Goal: Transaction & Acquisition: Book appointment/travel/reservation

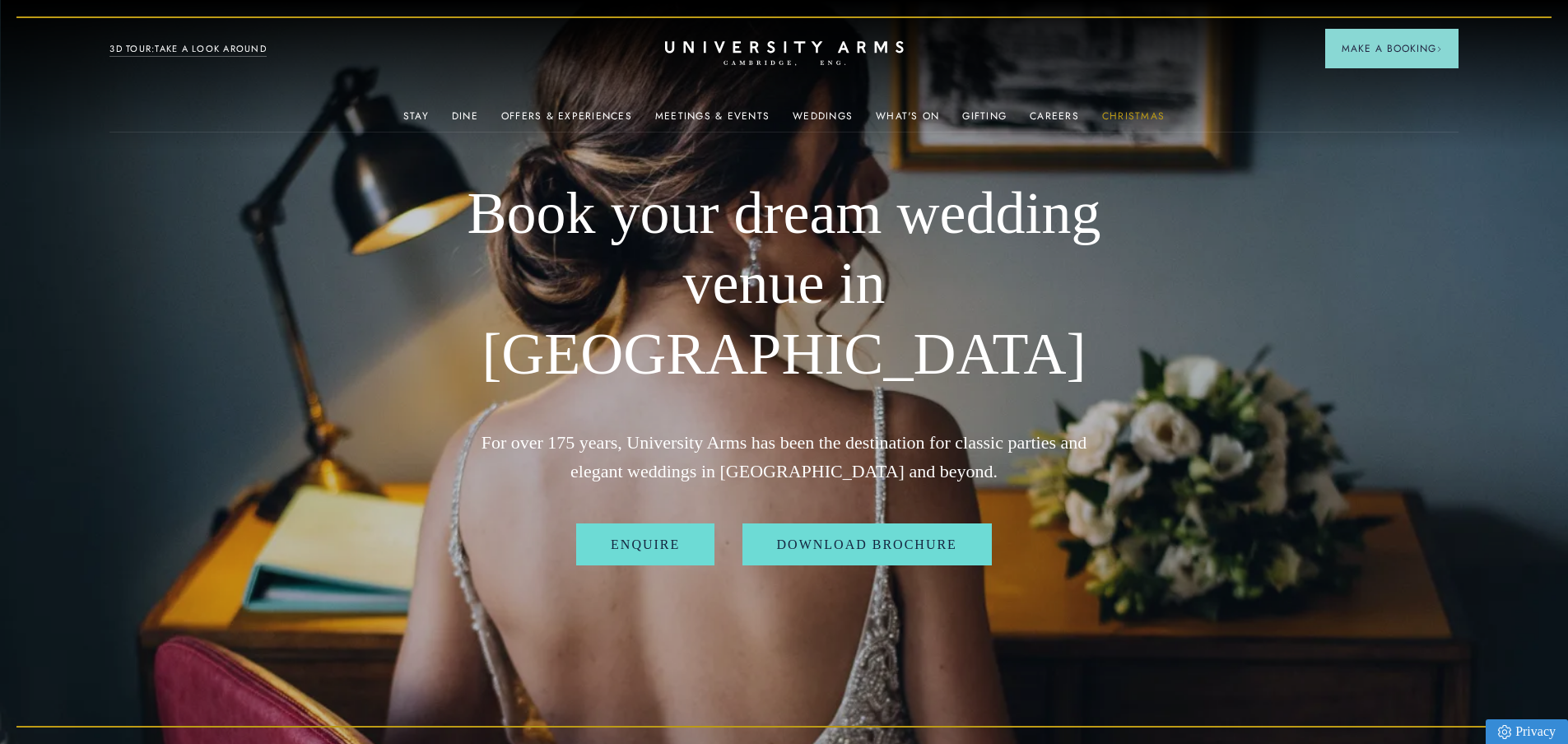
click at [1159, 112] on link "Christmas" at bounding box center [1134, 121] width 63 height 21
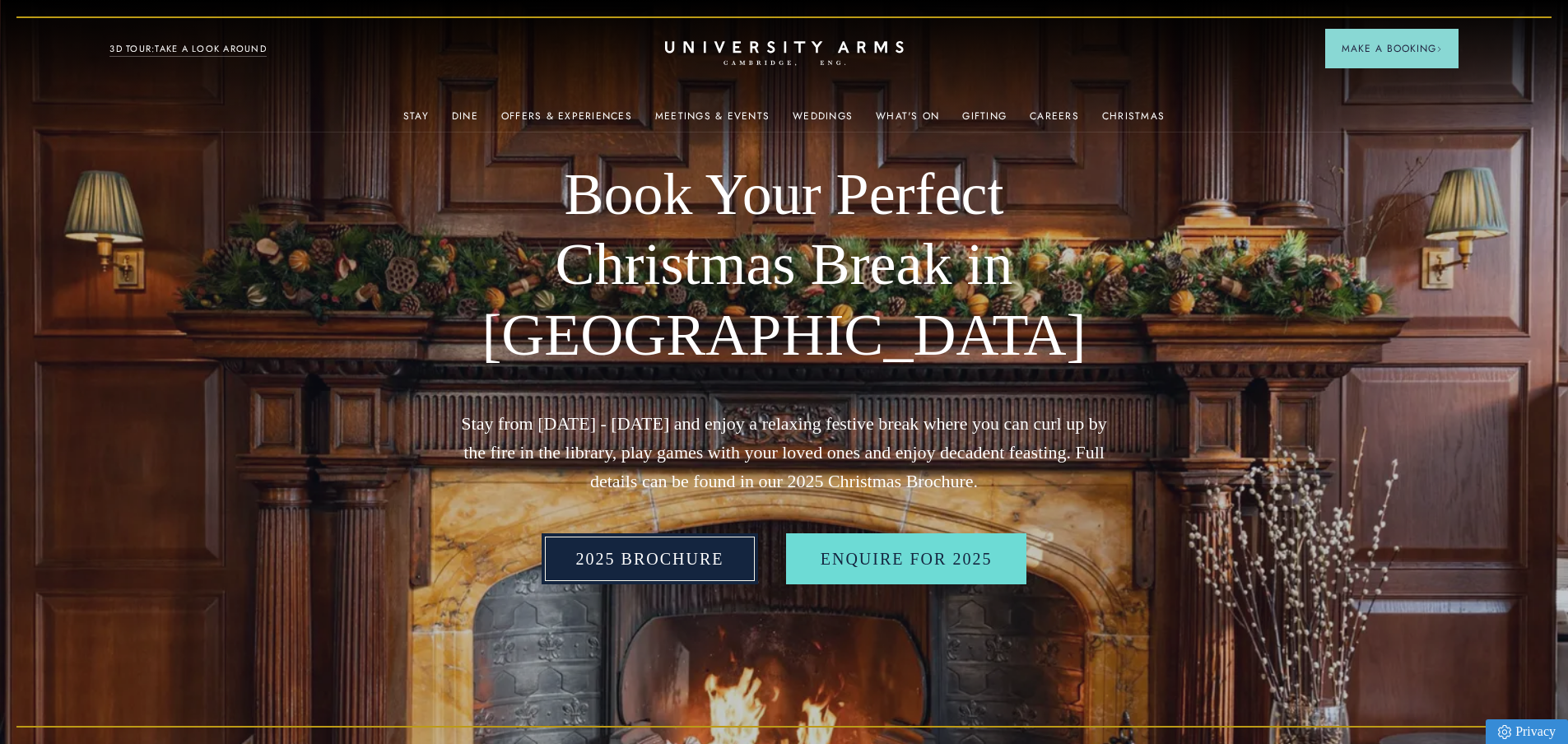
click at [708, 559] on link "2025 BROCHURE" at bounding box center [650, 559] width 218 height 51
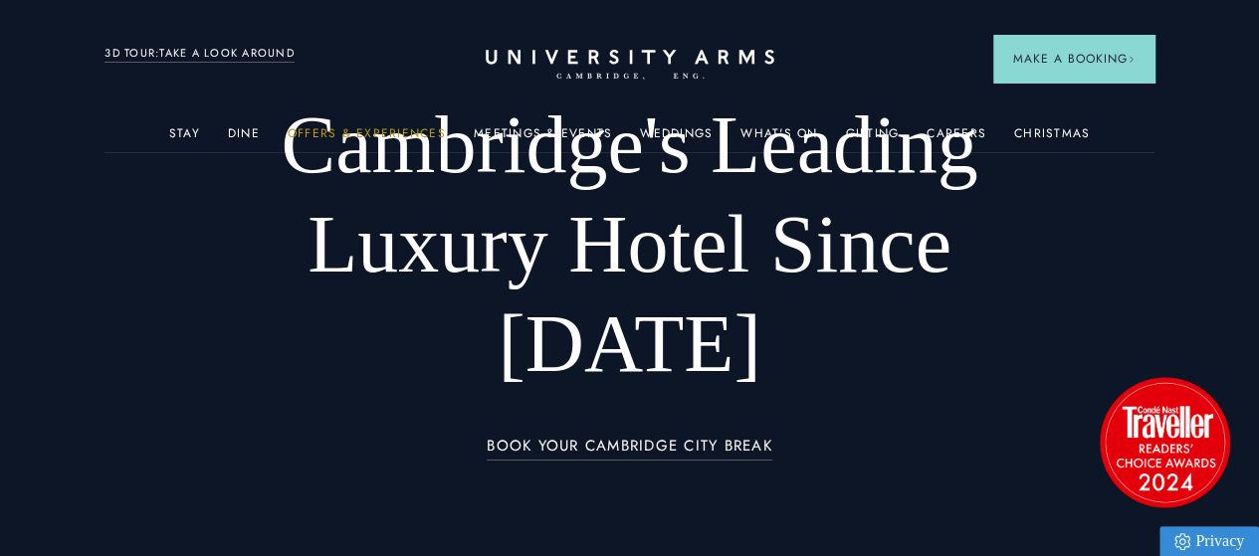
click at [394, 135] on link "Offers & Experiences" at bounding box center [367, 139] width 158 height 26
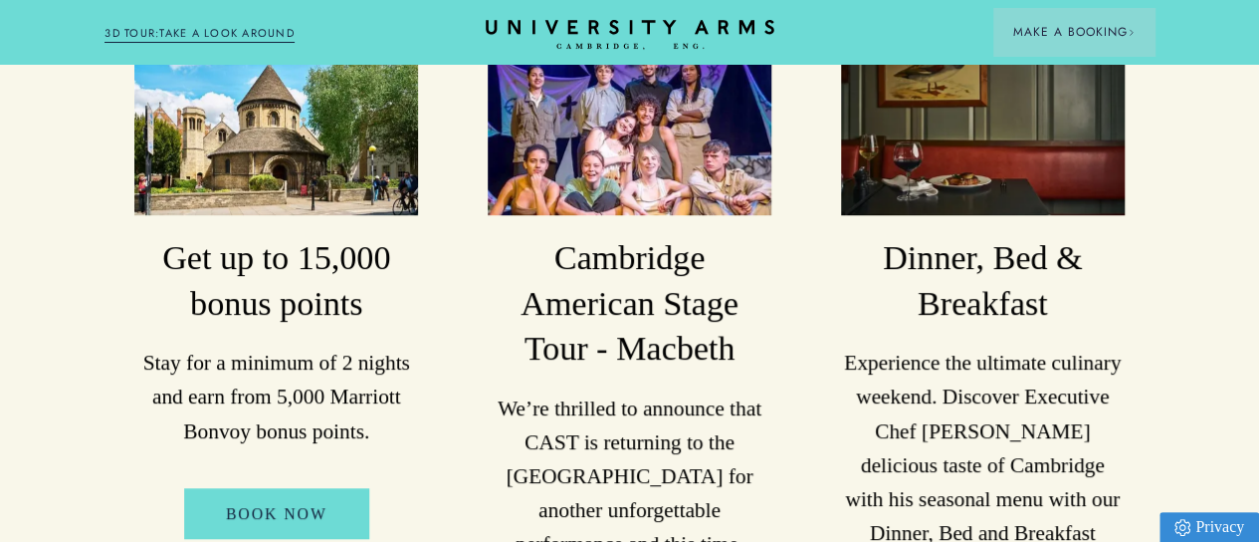
scroll to position [840, 0]
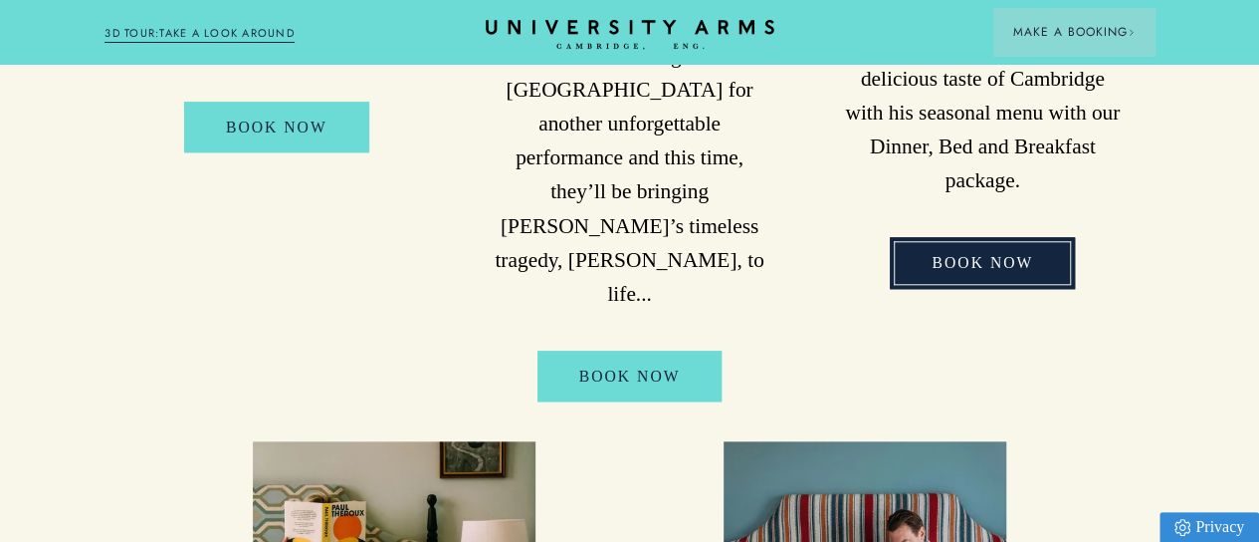
click at [944, 288] on link "Book Now" at bounding box center [982, 262] width 185 height 51
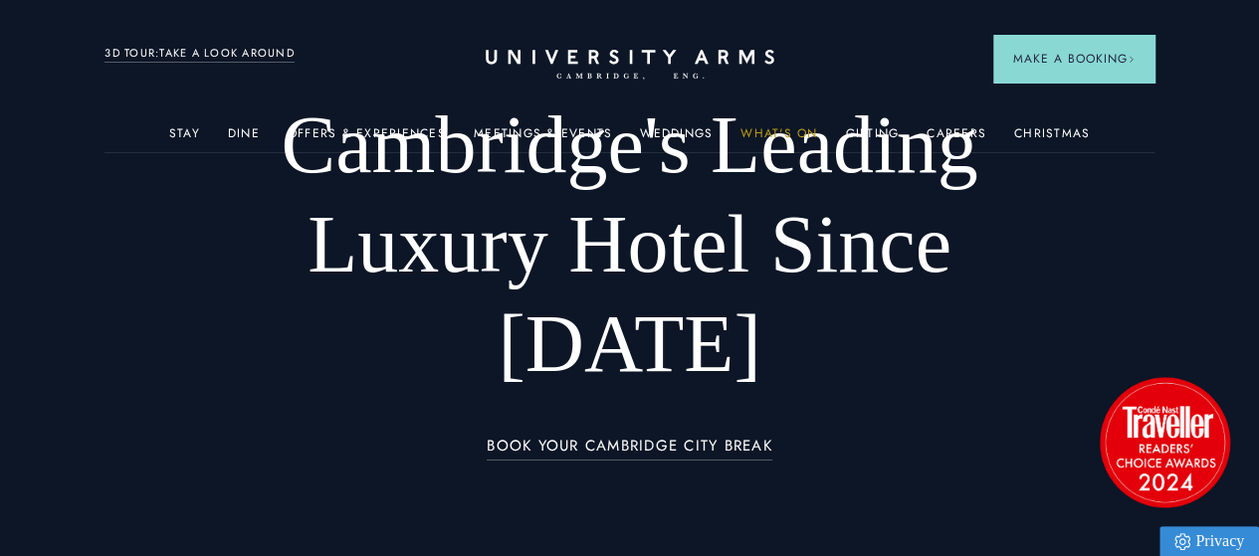
click at [774, 132] on link "What's On" at bounding box center [779, 139] width 77 height 26
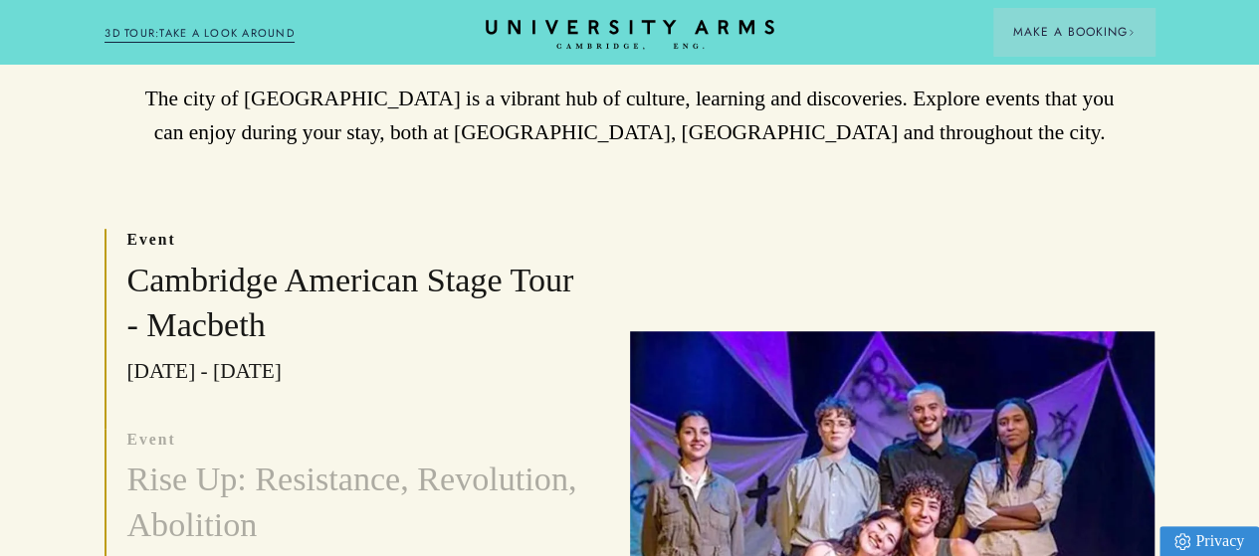
scroll to position [453, 0]
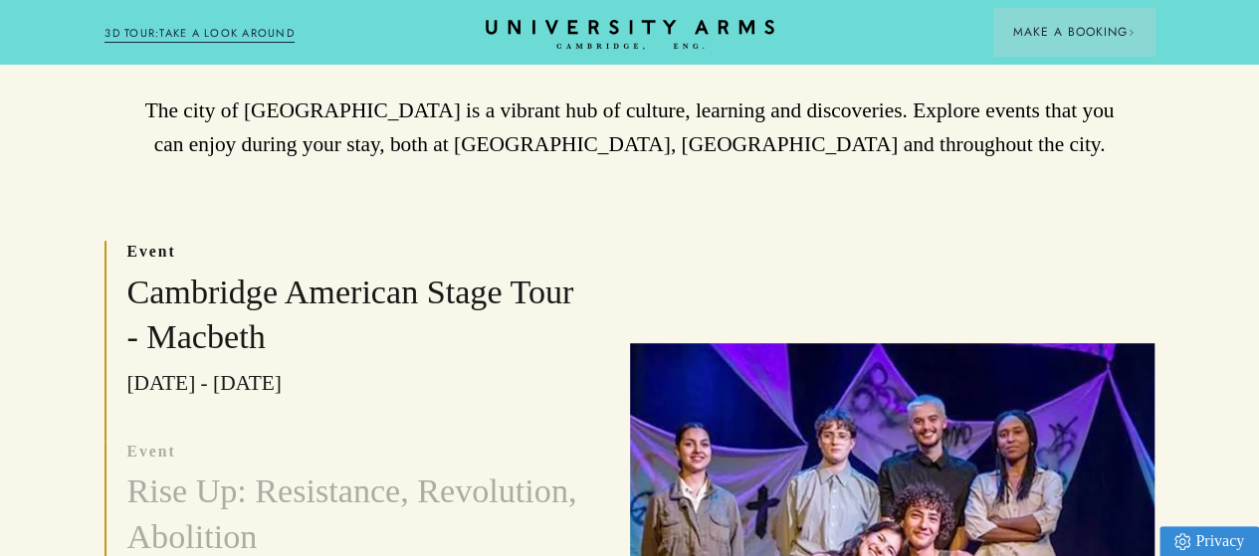
drag, startPoint x: 763, startPoint y: 335, endPoint x: 673, endPoint y: 297, distance: 98.6
click at [673, 297] on div "event Cambridge American Stage Tour - Macbeth [DATE] - [DATE] event Rise Up: Re…" at bounding box center [629, 540] width 1049 height 599
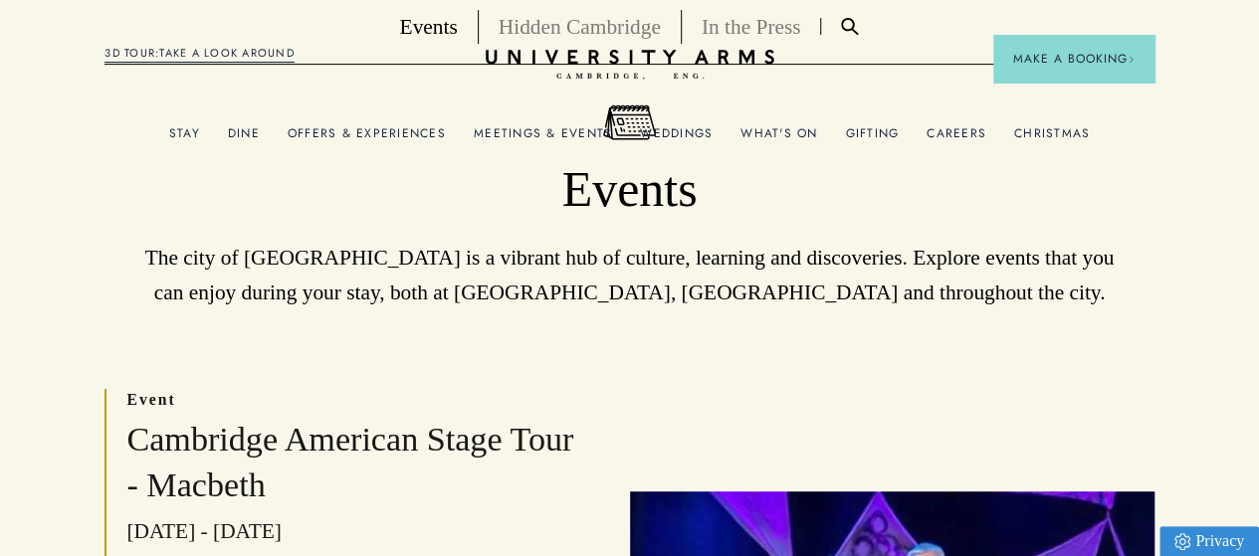
scroll to position [0, 0]
